Goal: Participate in discussion: Engage in conversation with other users on a specific topic

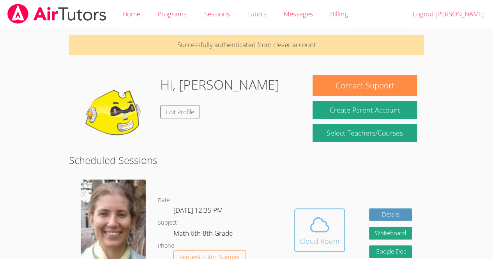
click at [320, 224] on icon at bounding box center [320, 225] width 22 height 22
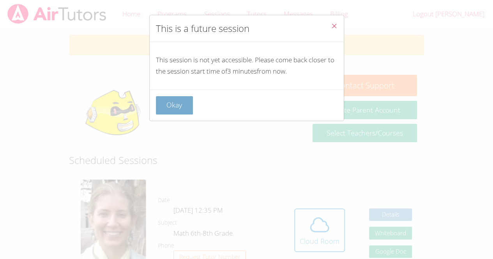
click at [182, 105] on button "Okay" at bounding box center [174, 105] width 37 height 18
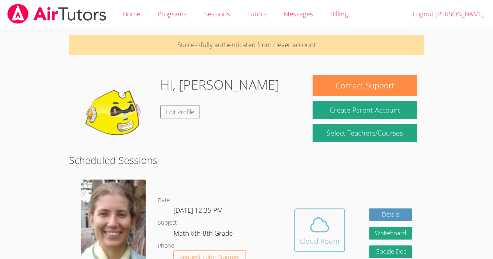
click at [328, 228] on icon at bounding box center [320, 225] width 18 height 14
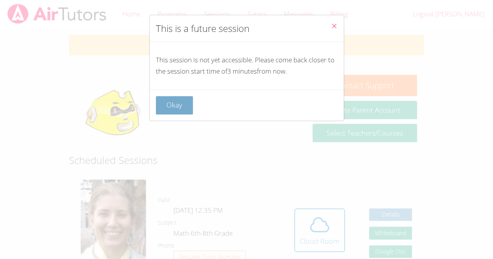
click at [172, 104] on button "Okay" at bounding box center [174, 105] width 37 height 18
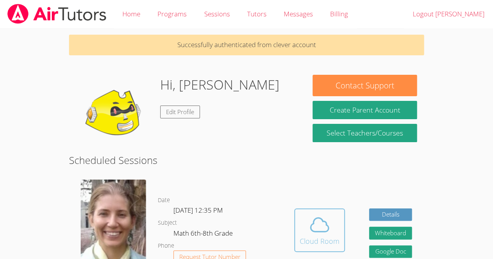
click at [321, 212] on button "Cloud Room" at bounding box center [319, 231] width 51 height 44
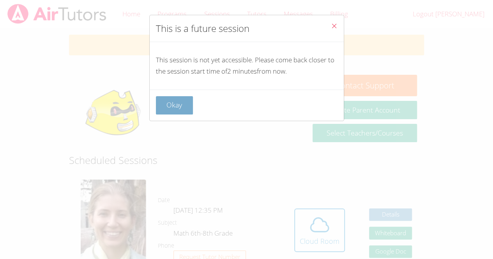
click at [182, 104] on button "Okay" at bounding box center [174, 105] width 37 height 18
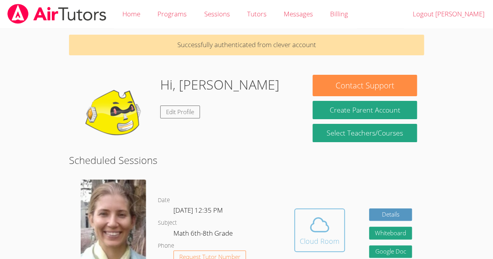
click at [308, 224] on span at bounding box center [320, 225] width 40 height 22
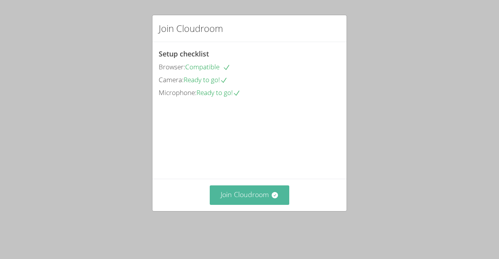
click at [267, 204] on button "Join Cloudroom" at bounding box center [250, 195] width 80 height 19
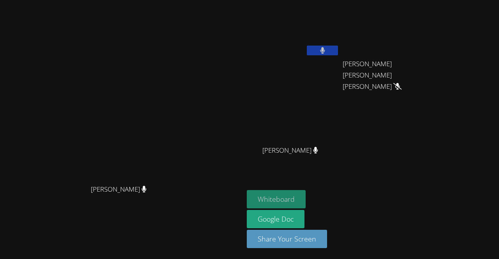
click at [306, 197] on button "Whiteboard" at bounding box center [276, 199] width 59 height 18
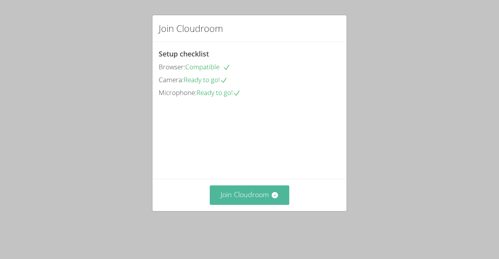
click at [264, 205] on button "Join Cloudroom" at bounding box center [250, 195] width 80 height 19
click at [255, 205] on button "Join Cloudroom" at bounding box center [250, 195] width 80 height 19
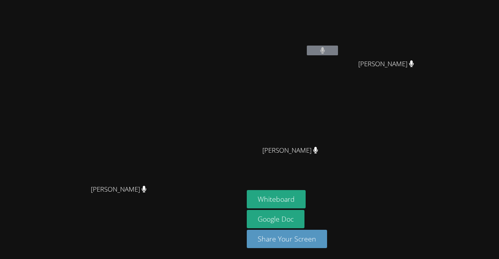
click at [439, 174] on aside "Jose Chali-Chan Carlos Garcia Carlos Garcia Rafael Ramos Gomes Aguiar Rafael Ra…" at bounding box center [341, 129] width 195 height 259
click at [439, 186] on aside "Jose Chali-Chan Carlos Garcia Carlos Garcia Rafael Ramos Gomes Aguiar Rafael Ra…" at bounding box center [341, 129] width 195 height 259
click at [439, 190] on aside "Jose Chali-Chan Carlos Garcia Carlos Garcia Rafael Ramos Gomes Aguiar Rafael Ra…" at bounding box center [341, 129] width 195 height 259
drag, startPoint x: 498, startPoint y: 189, endPoint x: 158, endPoint y: 111, distance: 348.8
click at [158, 111] on video at bounding box center [122, 114] width 117 height 134
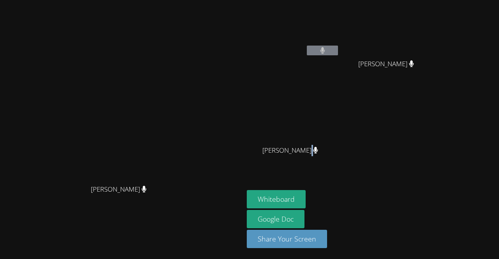
click at [439, 118] on aside "Jose Chali-Chan Carlos Garcia Carlos Garcia Rafael Ramos Gomes Aguiar Rafael Ra…" at bounding box center [341, 129] width 195 height 259
click at [20, 244] on div "Diana Andrade Diana Andrade" at bounding box center [121, 129] width 237 height 253
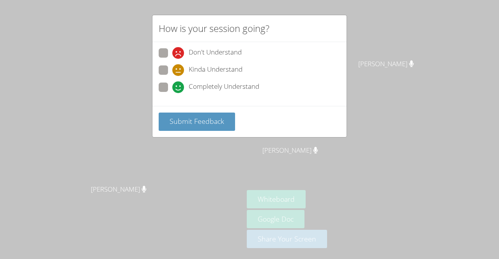
click at [243, 88] on span "Completely Understand" at bounding box center [224, 87] width 71 height 12
click at [179, 88] on input "Completely Understand" at bounding box center [175, 86] width 7 height 7
radio input "true"
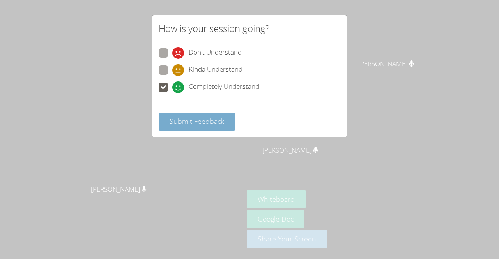
click at [221, 122] on span "Submit Feedback" at bounding box center [197, 121] width 55 height 9
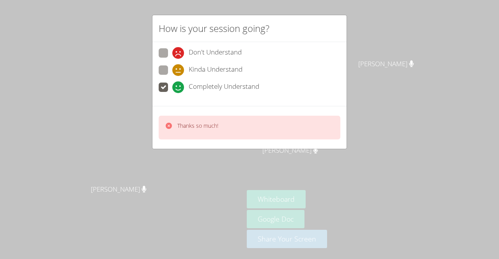
click at [401, 124] on div "How is your session going? Don't Understand Kinda Understand Completely Underst…" at bounding box center [249, 129] width 499 height 259
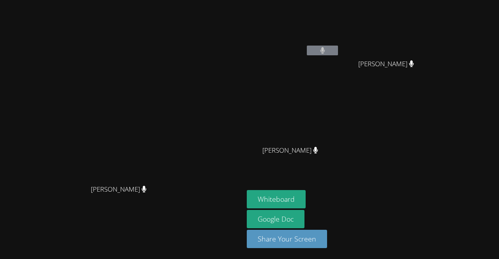
click at [338, 53] on button at bounding box center [322, 51] width 31 height 10
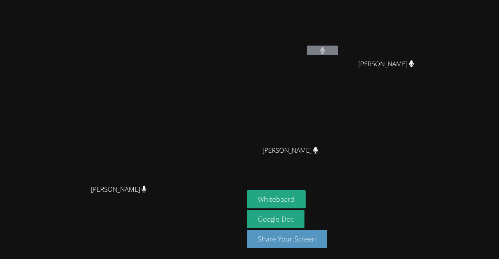
click at [338, 53] on button at bounding box center [322, 51] width 31 height 10
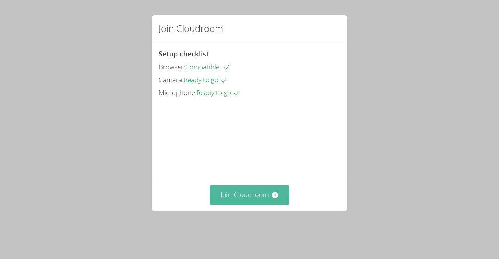
click at [257, 205] on button "Join Cloudroom" at bounding box center [250, 195] width 80 height 19
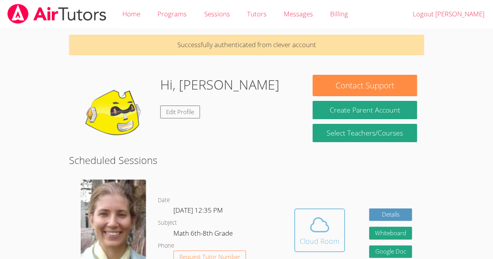
click at [328, 219] on icon at bounding box center [320, 225] width 22 height 22
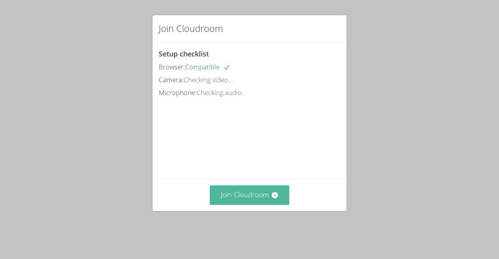
click at [264, 205] on button "Join Cloudroom" at bounding box center [250, 195] width 80 height 19
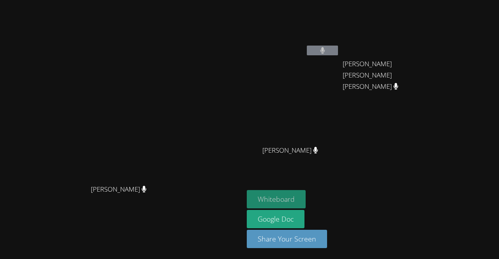
click at [306, 198] on button "Whiteboard" at bounding box center [276, 199] width 59 height 18
click at [64, 121] on video at bounding box center [122, 114] width 117 height 134
click at [64, 122] on video at bounding box center [122, 114] width 117 height 134
